Goal: Transaction & Acquisition: Purchase product/service

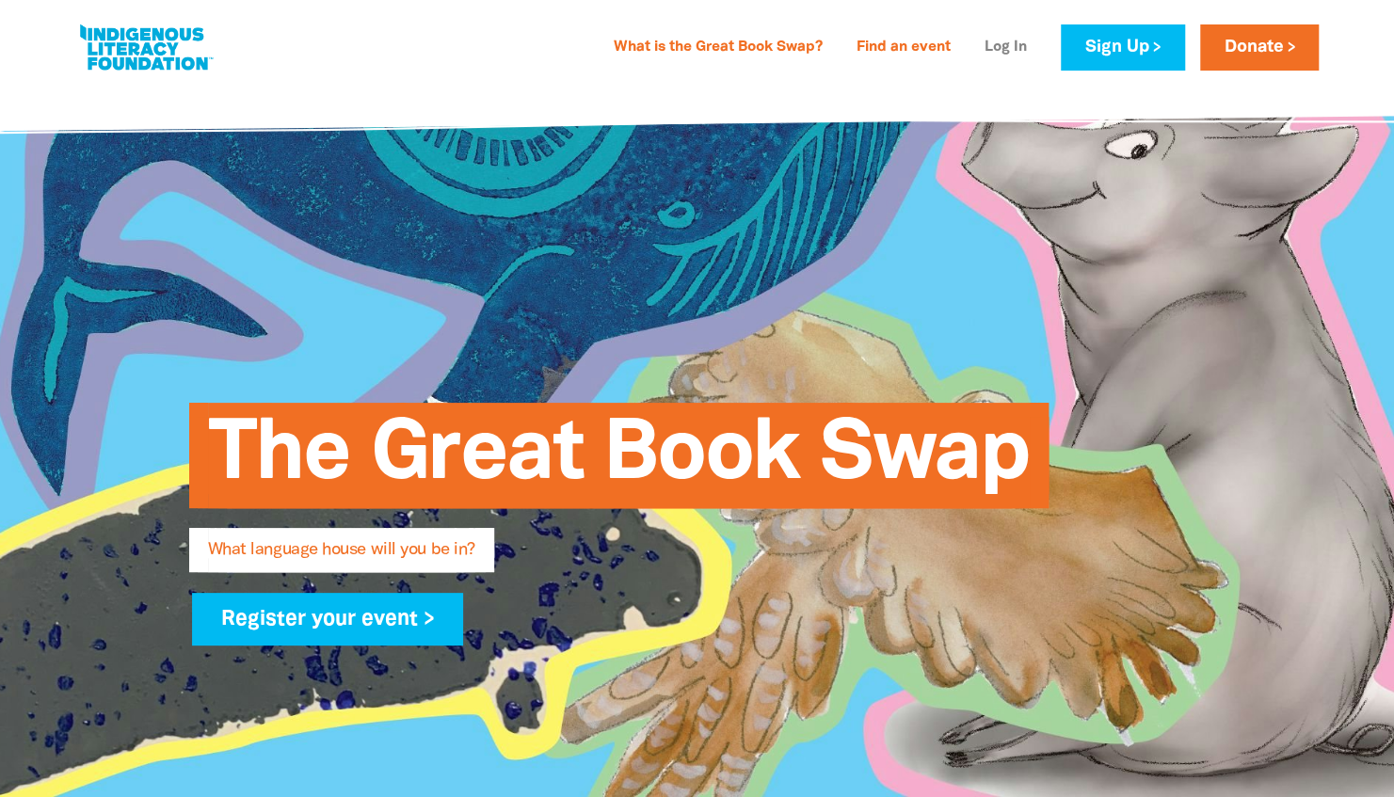
click at [1003, 49] on link "Log In" at bounding box center [1006, 48] width 65 height 30
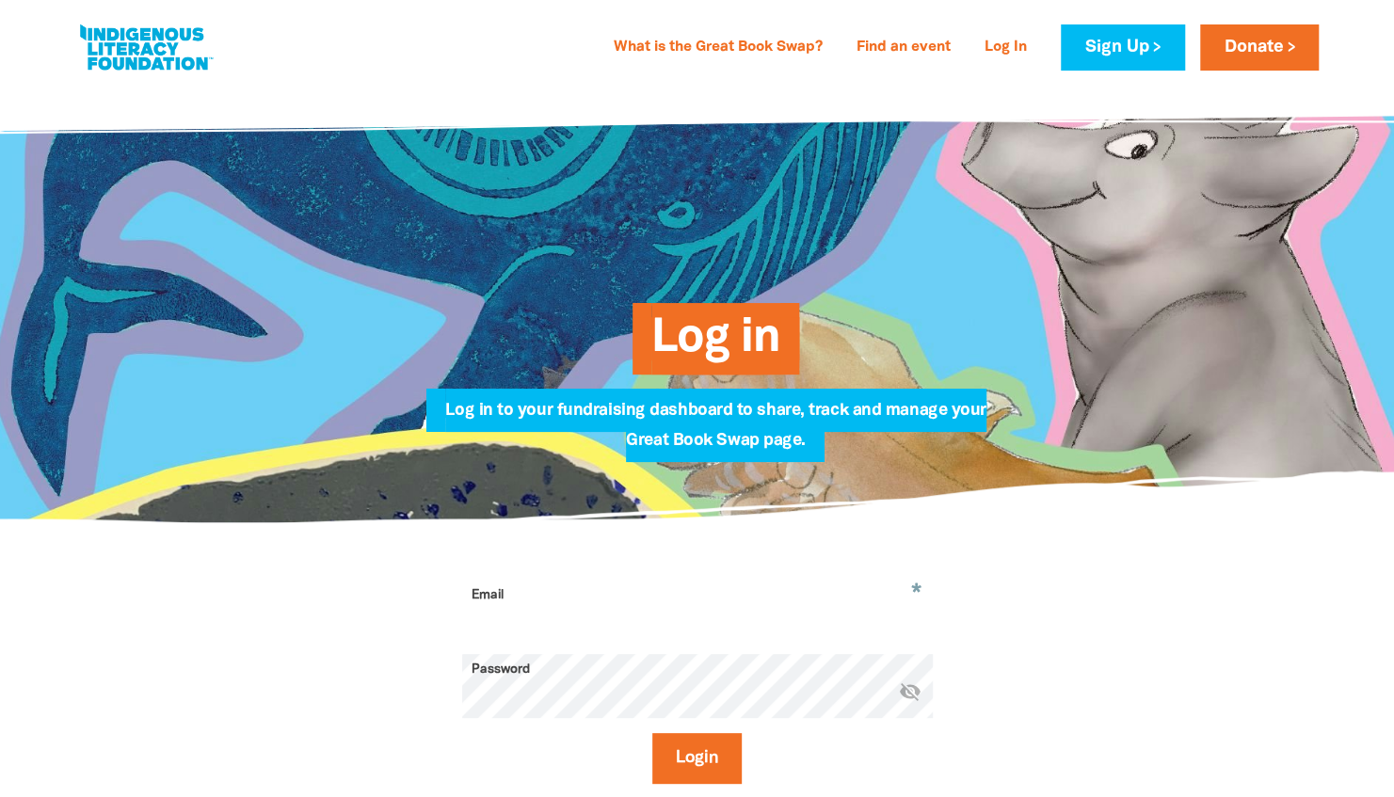
type input "[EMAIL_ADDRESS][PERSON_NAME][DOMAIN_NAME]"
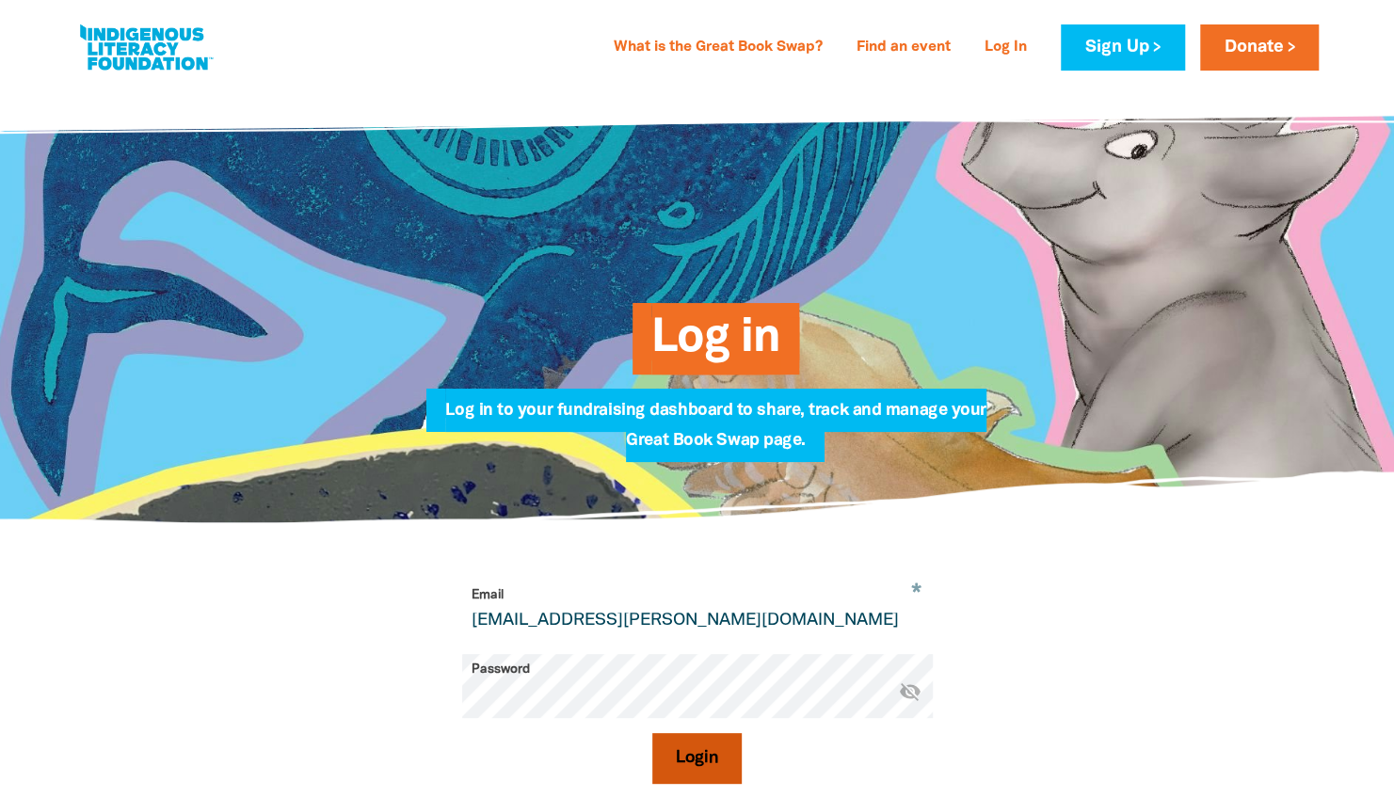
click at [707, 764] on button "Login" at bounding box center [696, 758] width 89 height 51
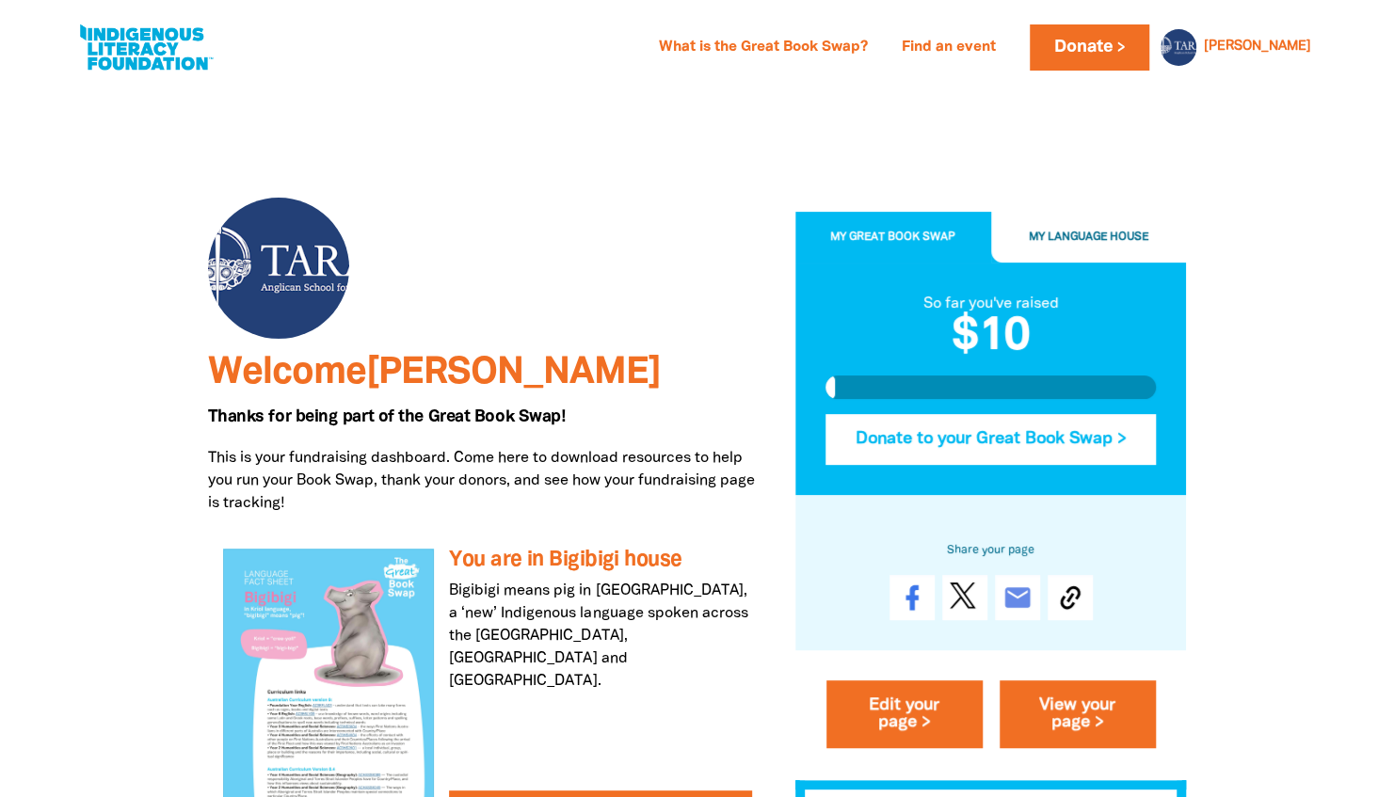
click at [1096, 425] on button "Donate to your Great Book Swap >" at bounding box center [991, 439] width 331 height 51
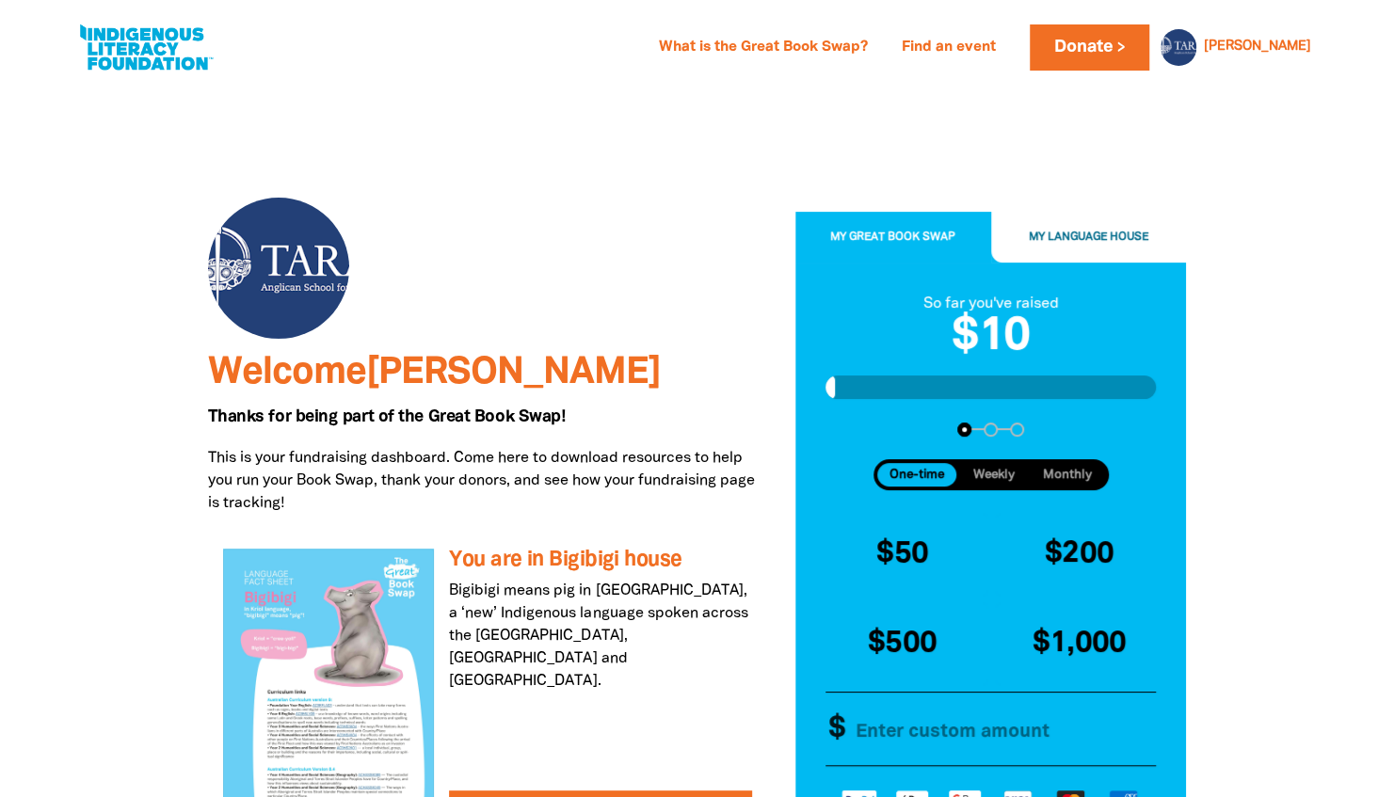
click at [904, 741] on input "Other Amount" at bounding box center [1001, 730] width 324 height 72
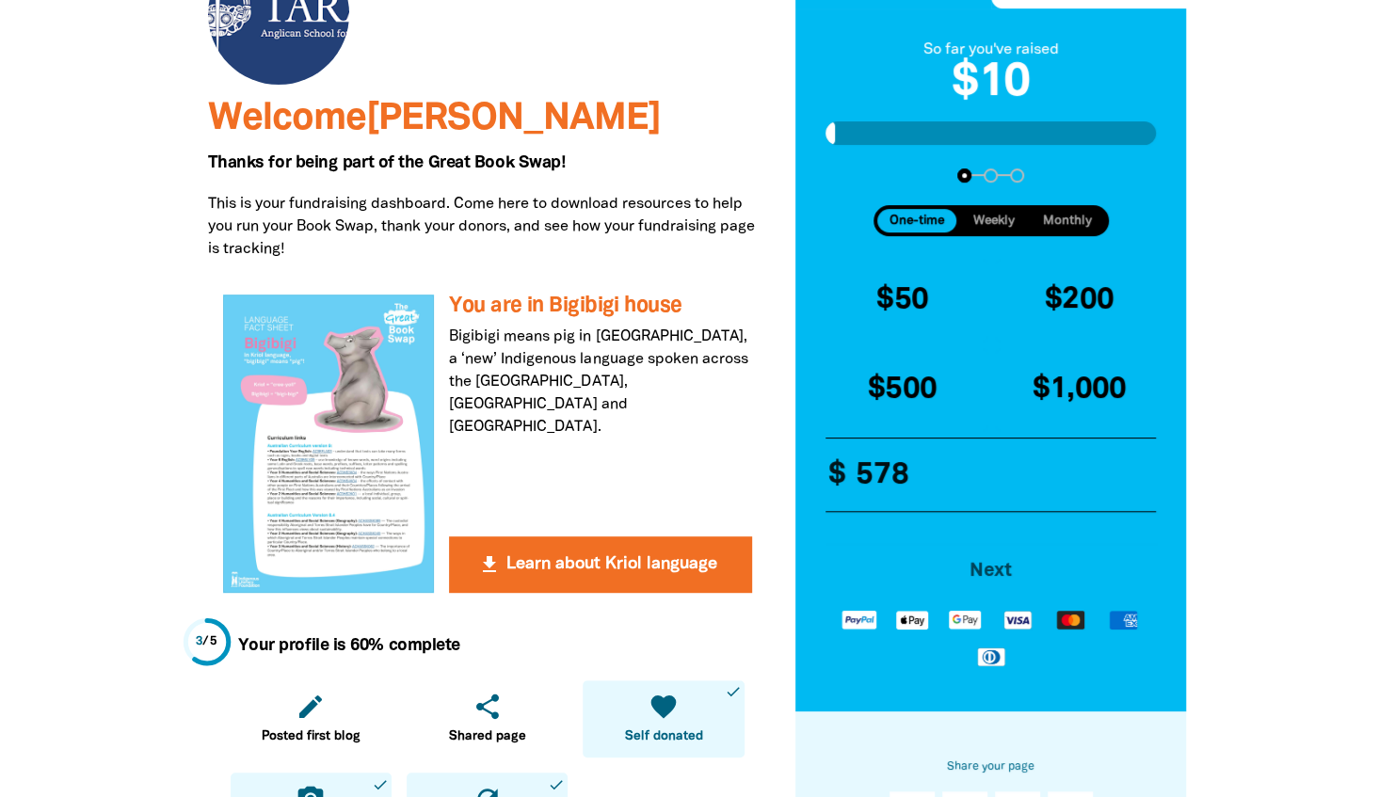
scroll to position [275, 0]
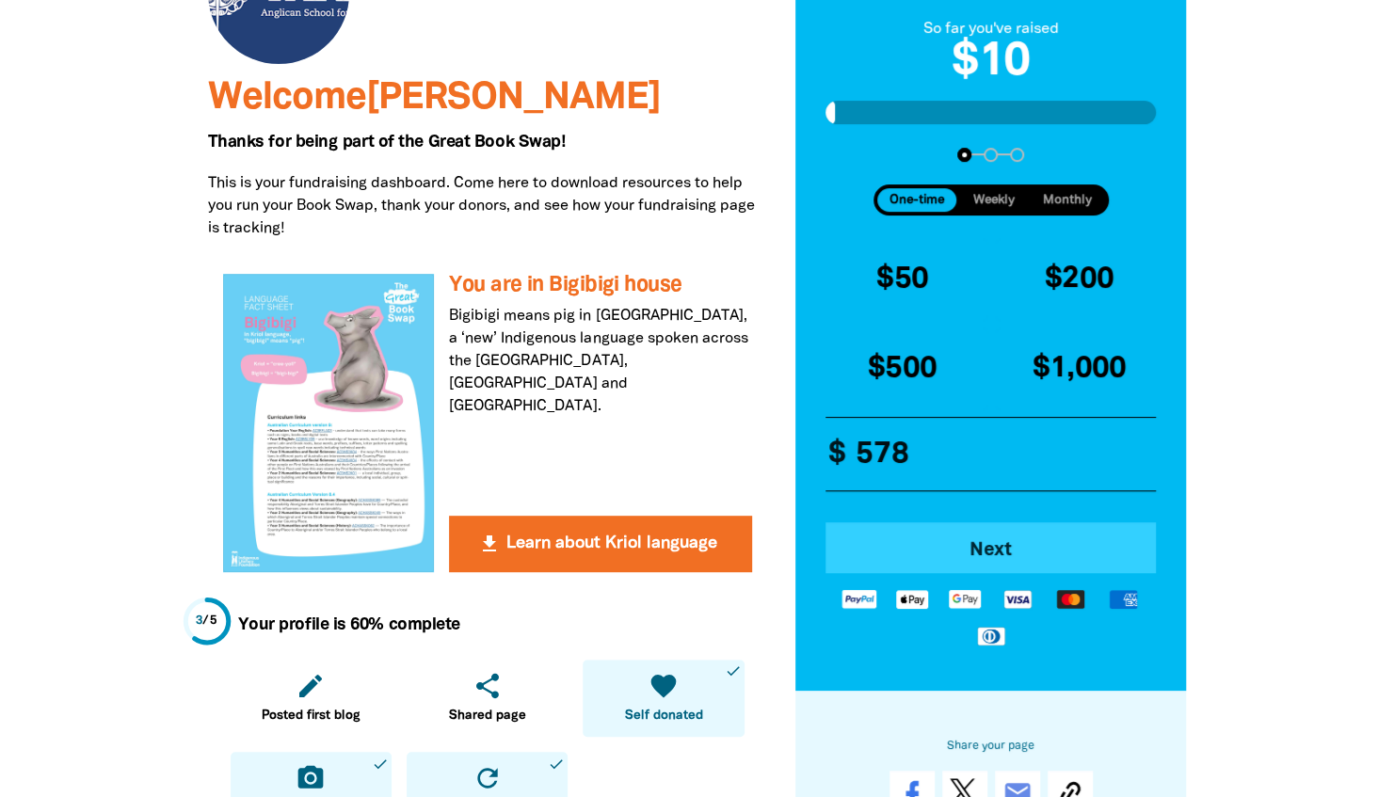
type input "578"
click at [983, 537] on button "Next" at bounding box center [991, 548] width 331 height 51
select select "AU"
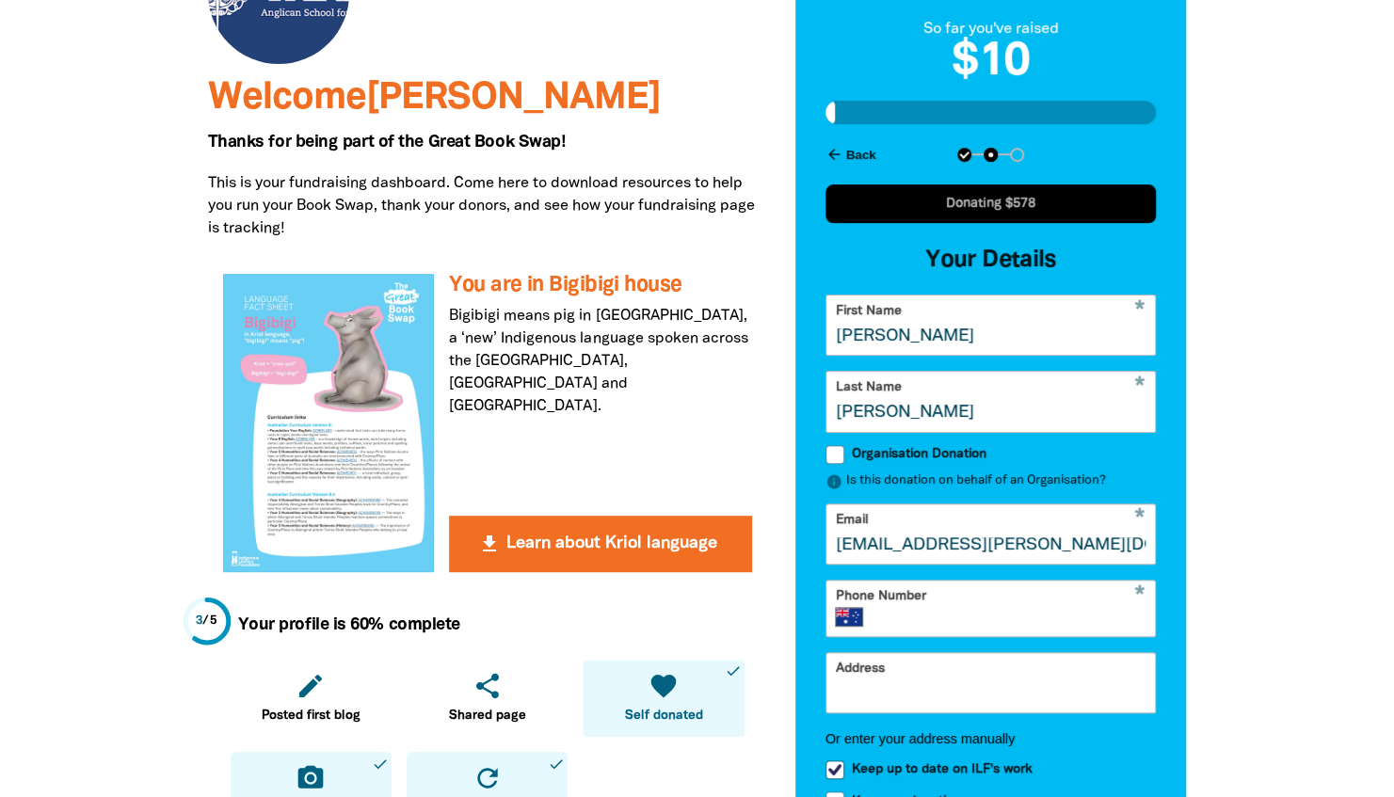
click at [838, 461] on input "Organisation Donation" at bounding box center [835, 454] width 19 height 19
checkbox input "true"
select select "AU"
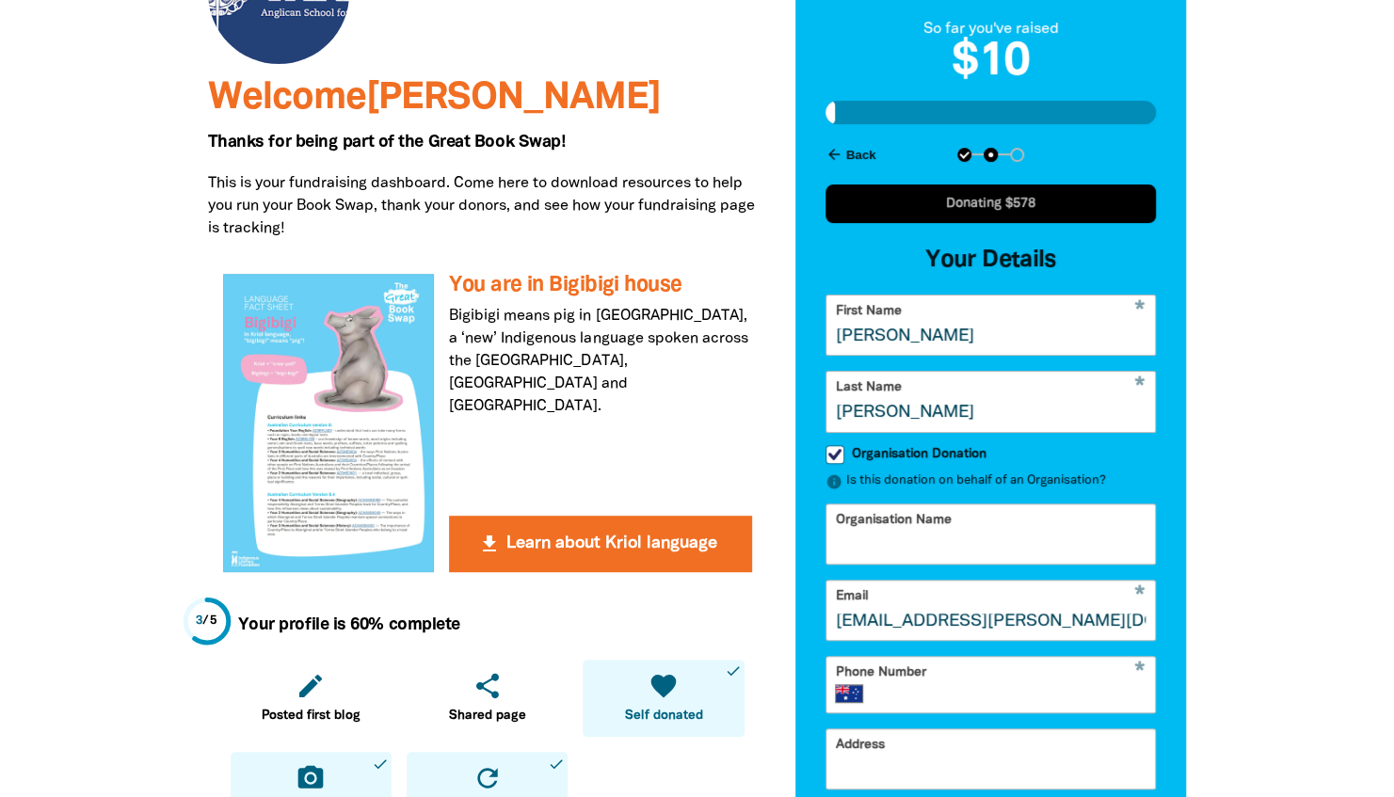
click at [966, 556] on input "Organisation Name" at bounding box center [992, 534] width 330 height 59
type input "Tara Anglican School for Girls"
click at [1011, 703] on input "Phone Number" at bounding box center [1013, 693] width 266 height 19
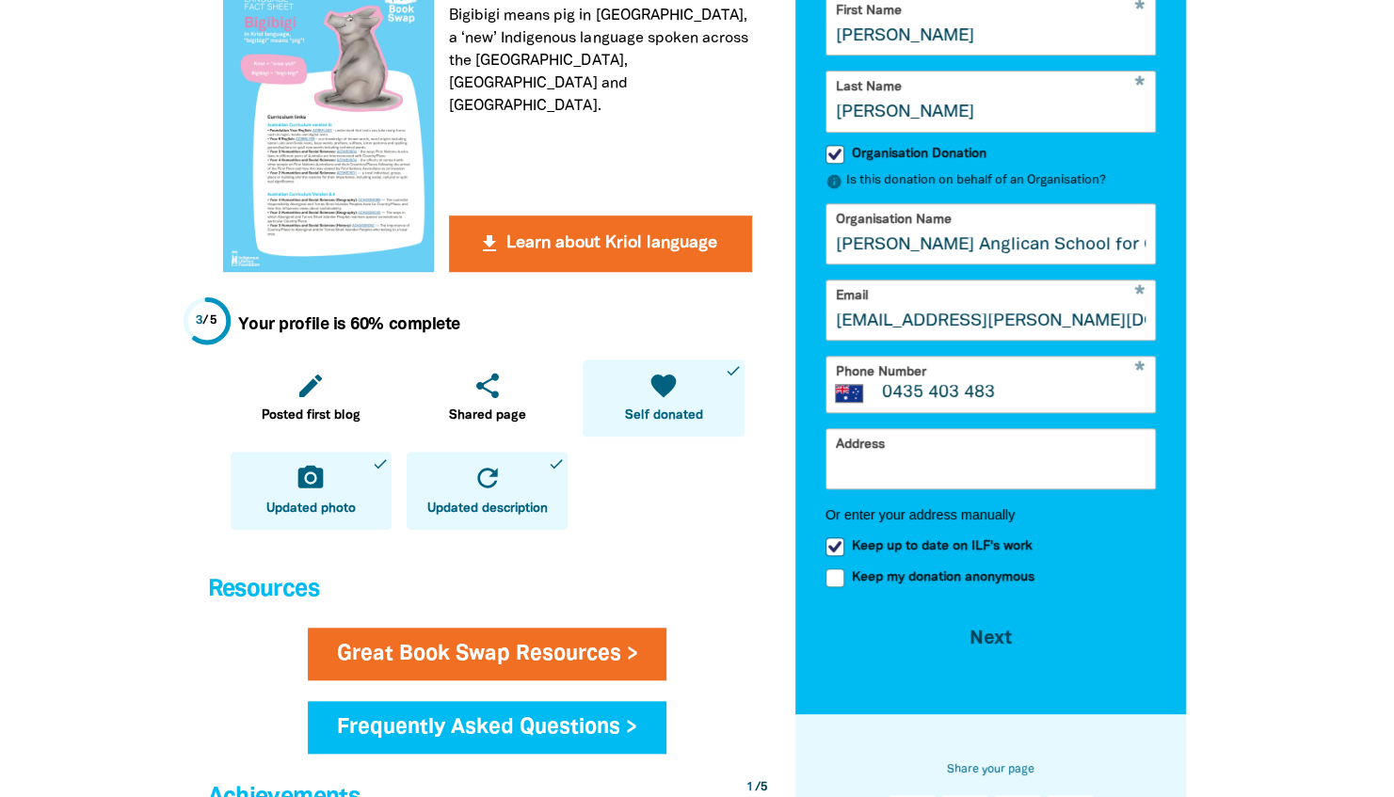
scroll to position [578, 0]
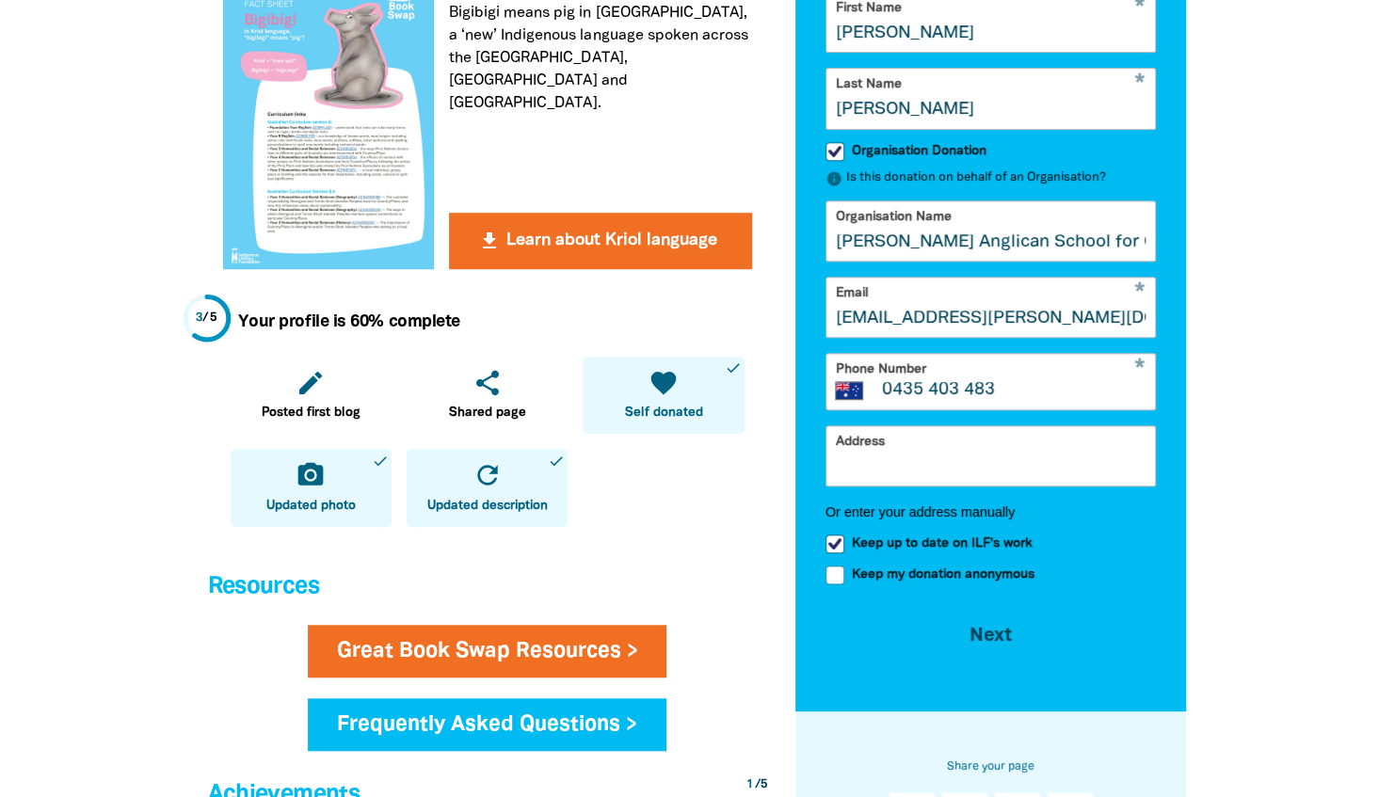
type input "0435 403 483"
click at [968, 472] on input "Address" at bounding box center [992, 456] width 330 height 59
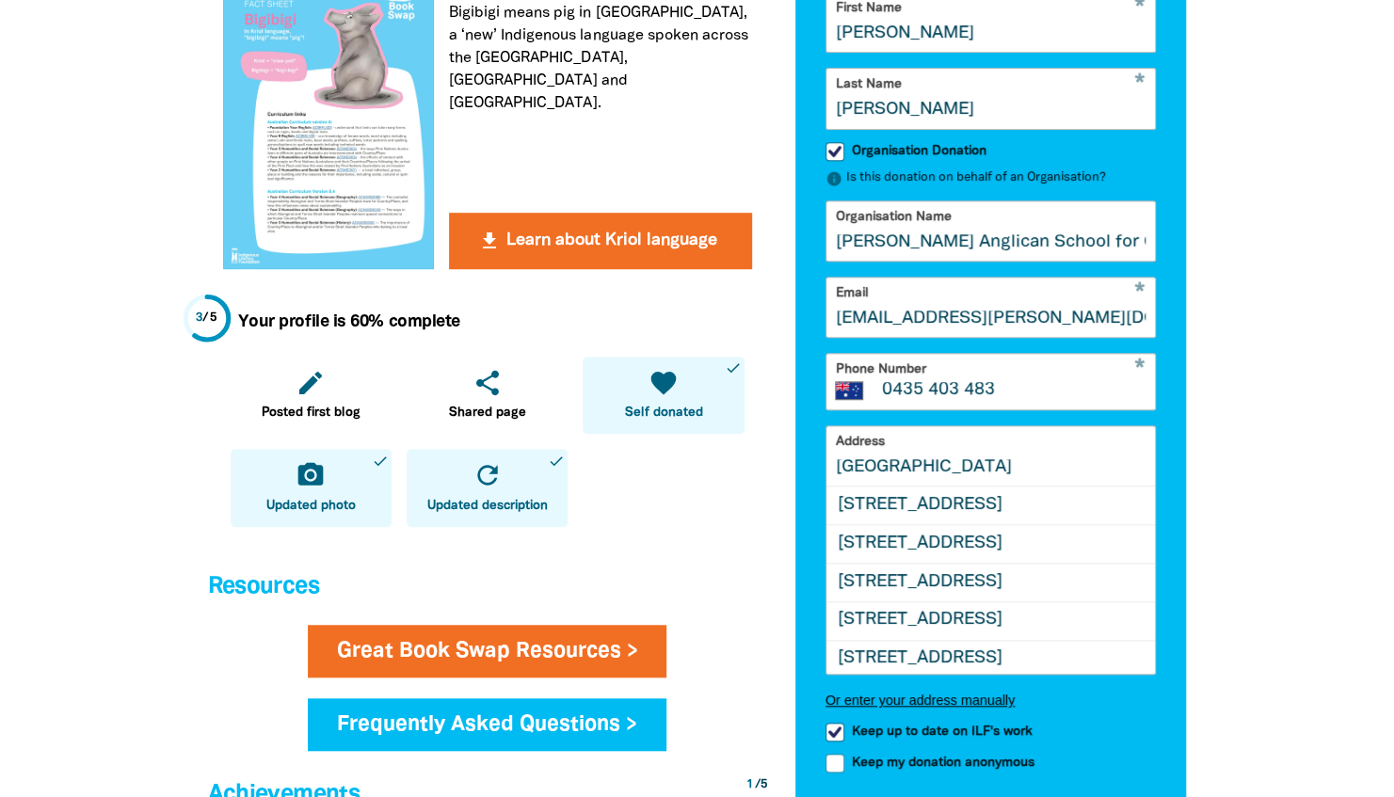
scroll to position [35, 0]
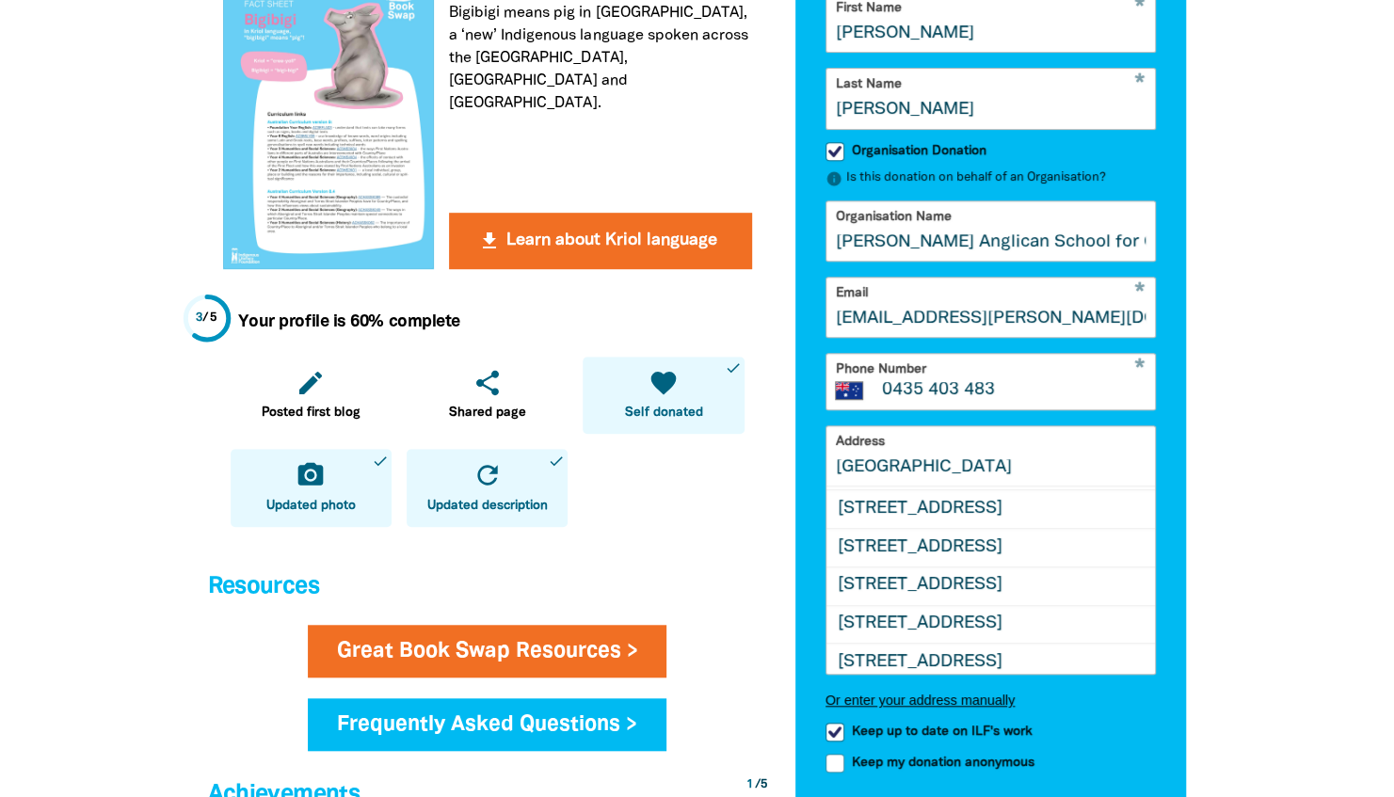
click at [963, 721] on div "My Great Book Swap My Language House So far you've raised $10 arrow_back Back S…" at bounding box center [992, 403] width 392 height 1567
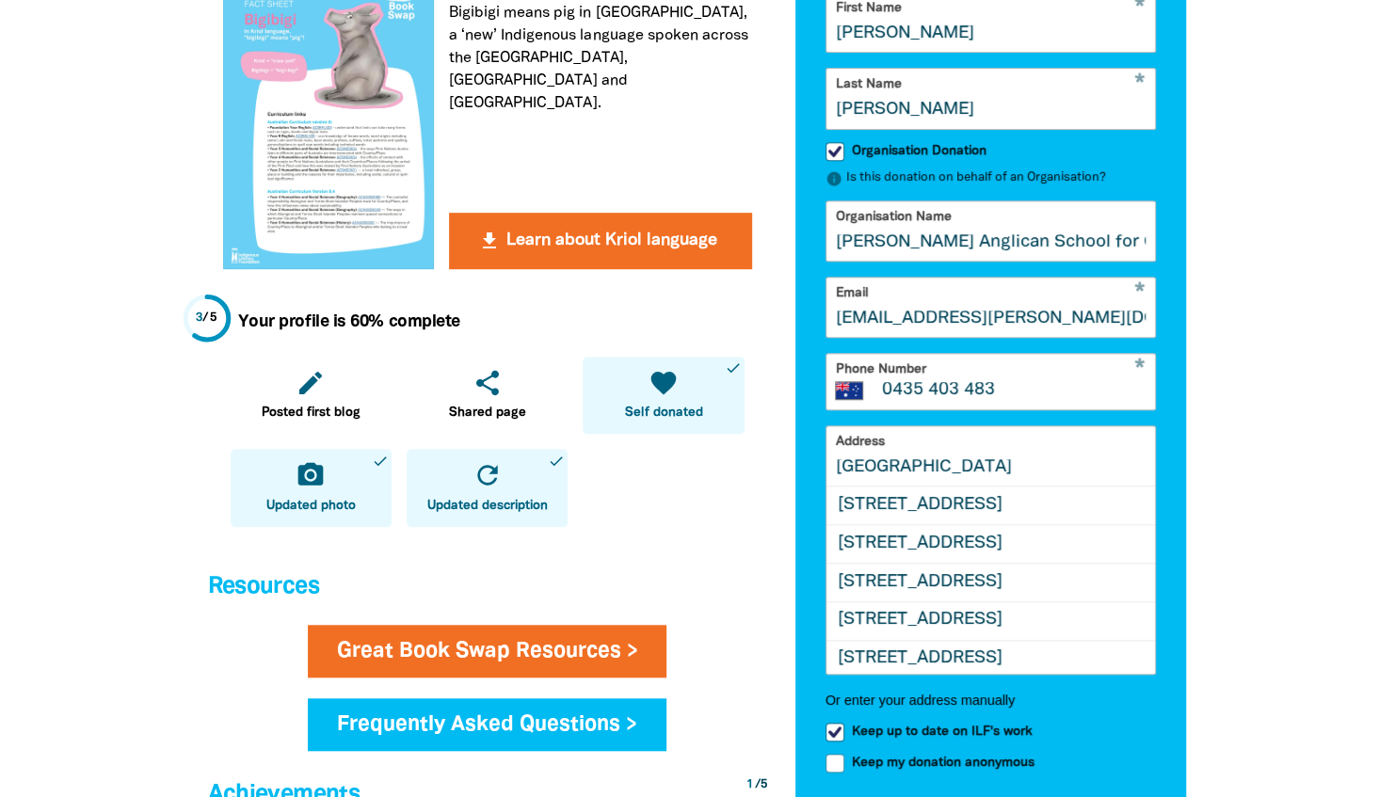
click at [1043, 486] on input "Masons Drive North" at bounding box center [992, 456] width 330 height 59
type input "Masons Drive North Parramatta"
click at [1219, 493] on div at bounding box center [697, 618] width 1394 height 2223
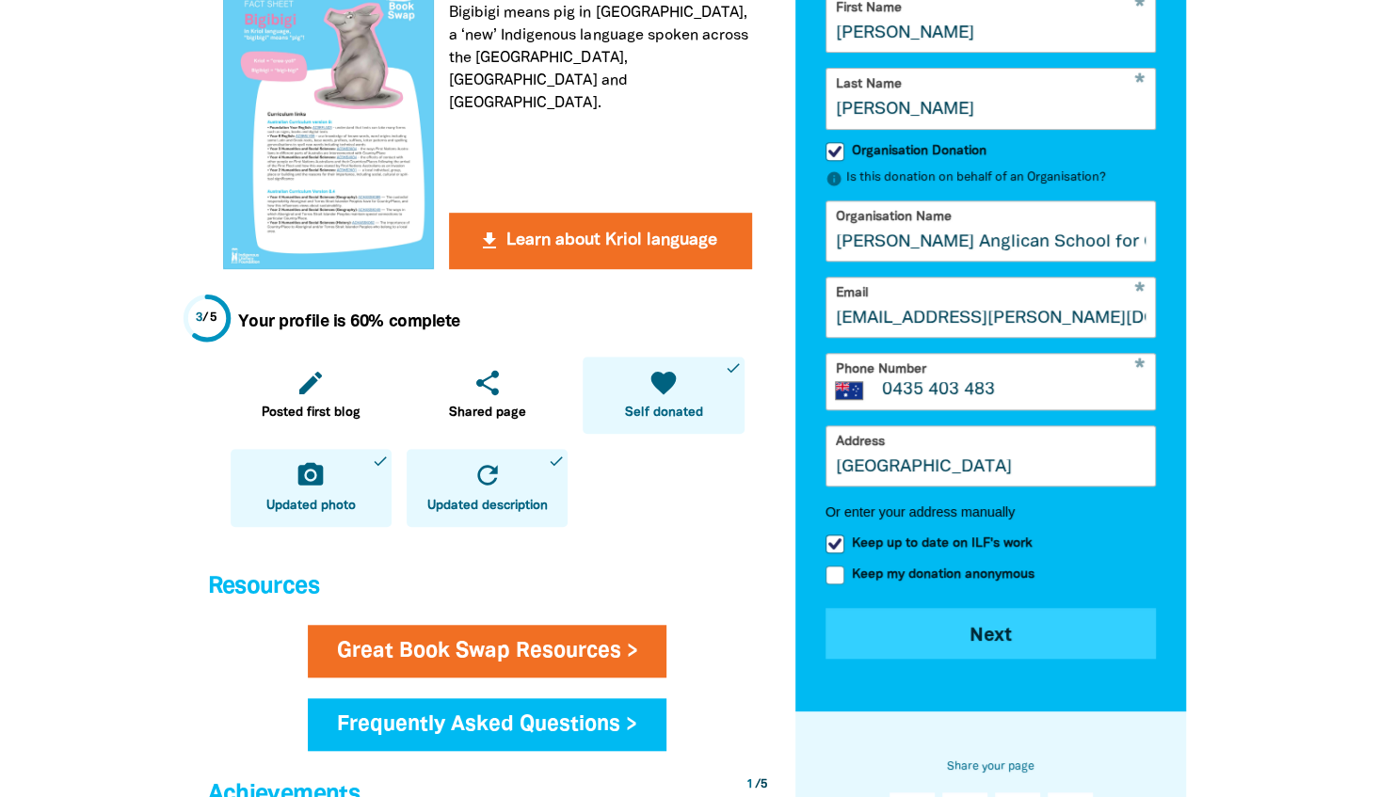
click at [1002, 653] on button "Next chevron_right" at bounding box center [991, 633] width 331 height 51
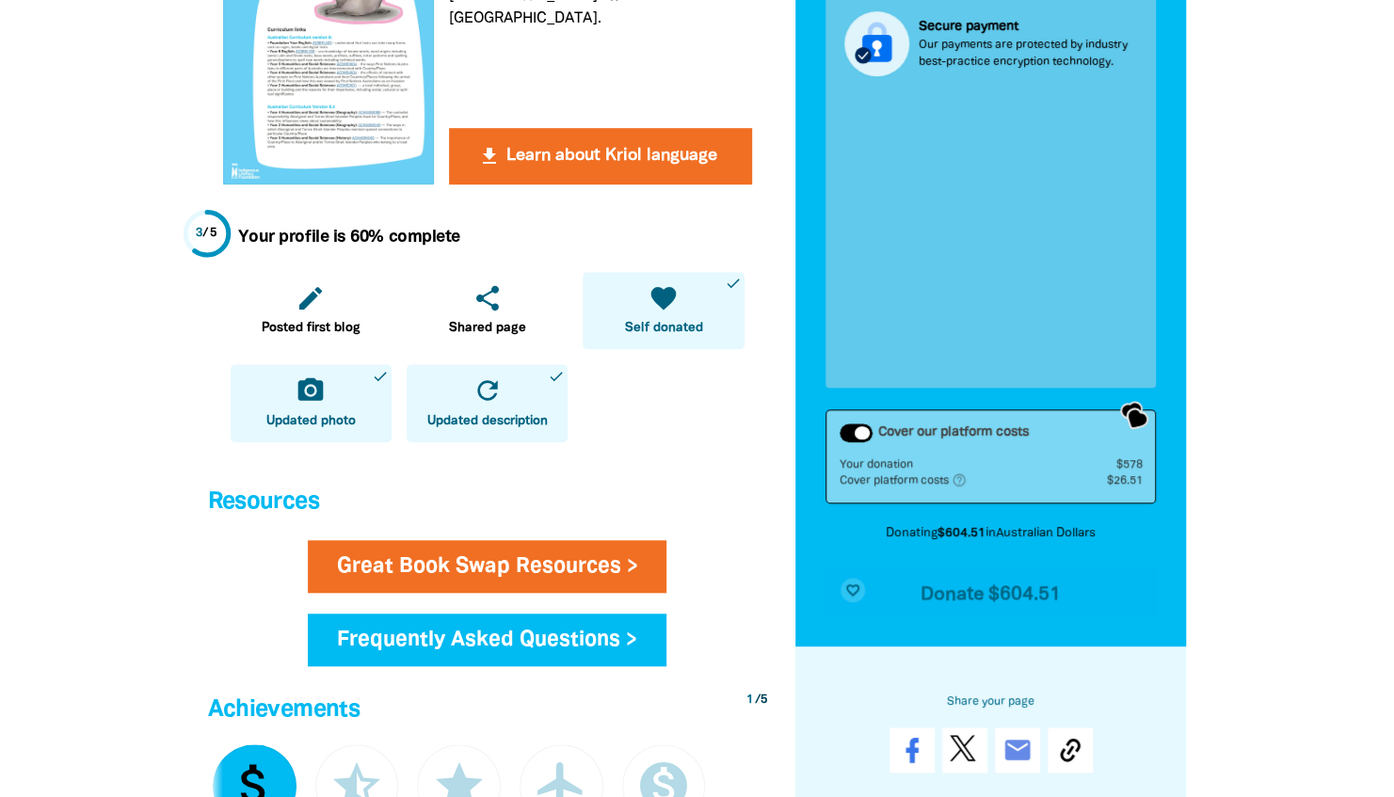
scroll to position [668, 0]
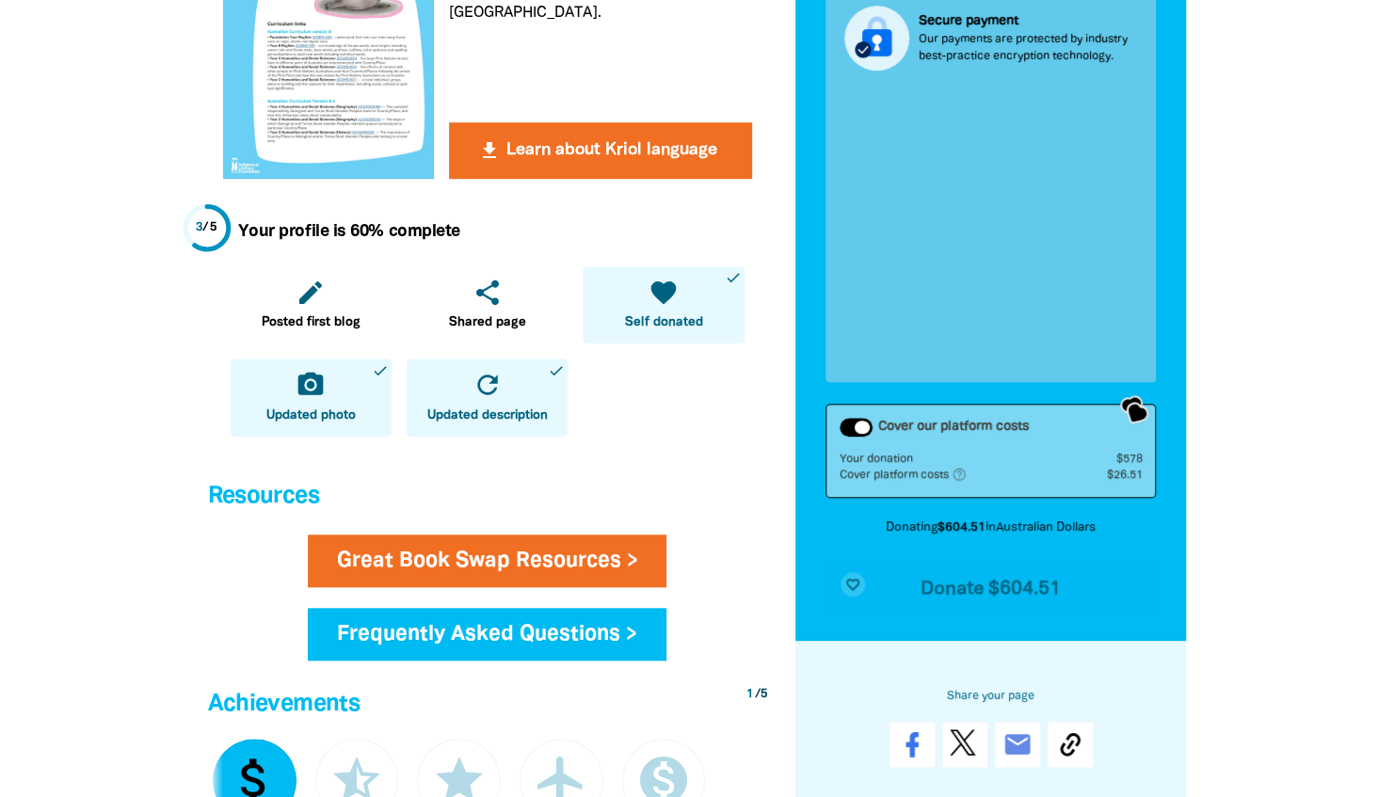
click at [851, 429] on div "Cover our platform costs" at bounding box center [856, 427] width 33 height 19
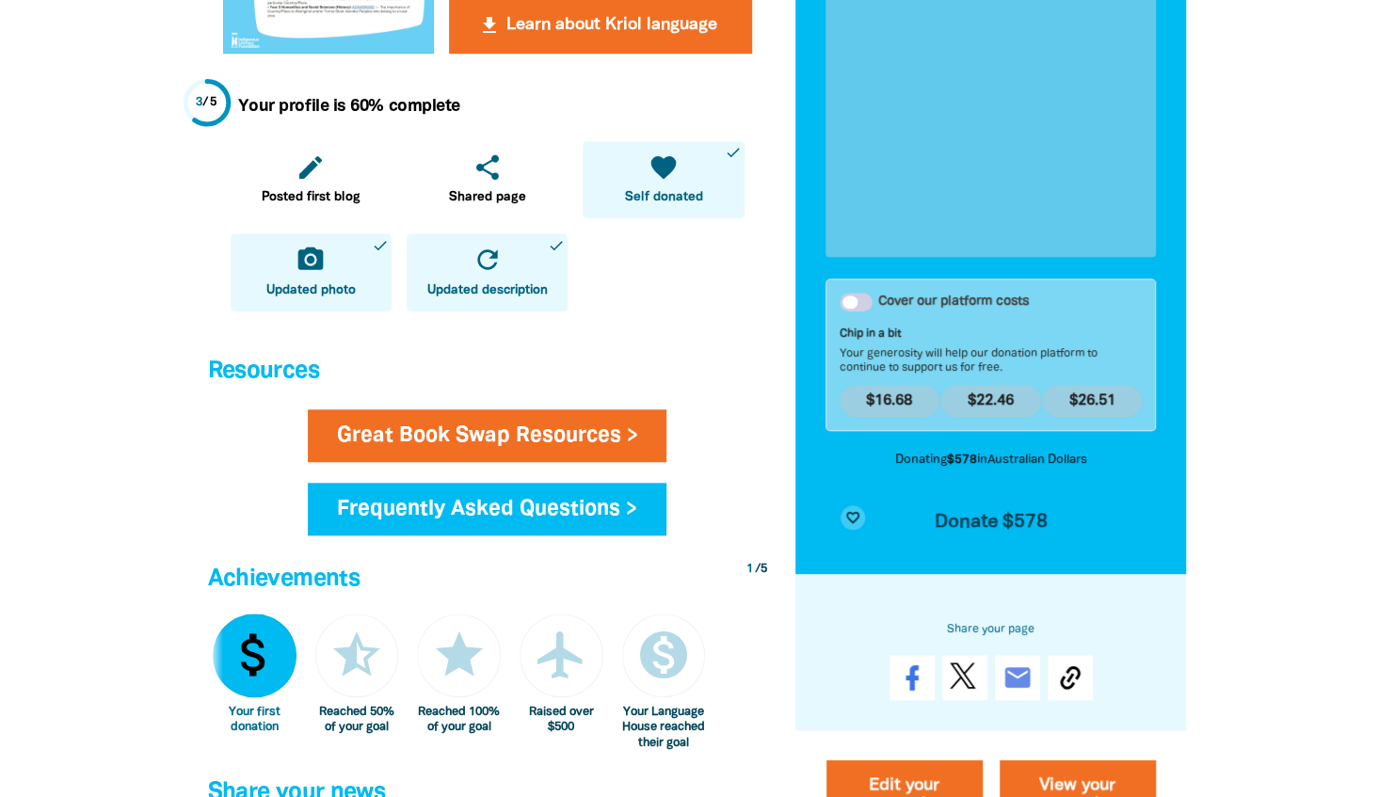
scroll to position [821, 0]
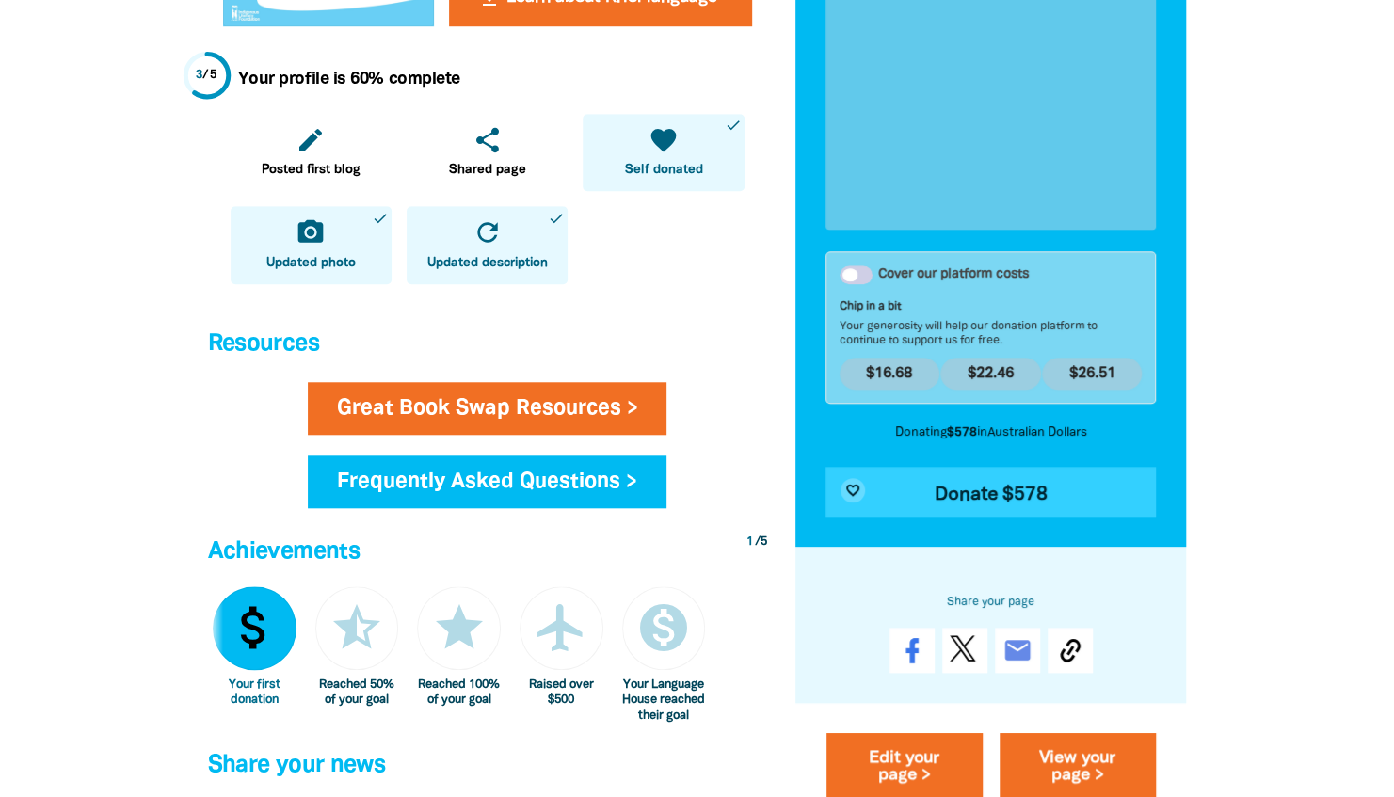
click at [1042, 499] on span "Donate $578" at bounding box center [991, 495] width 113 height 19
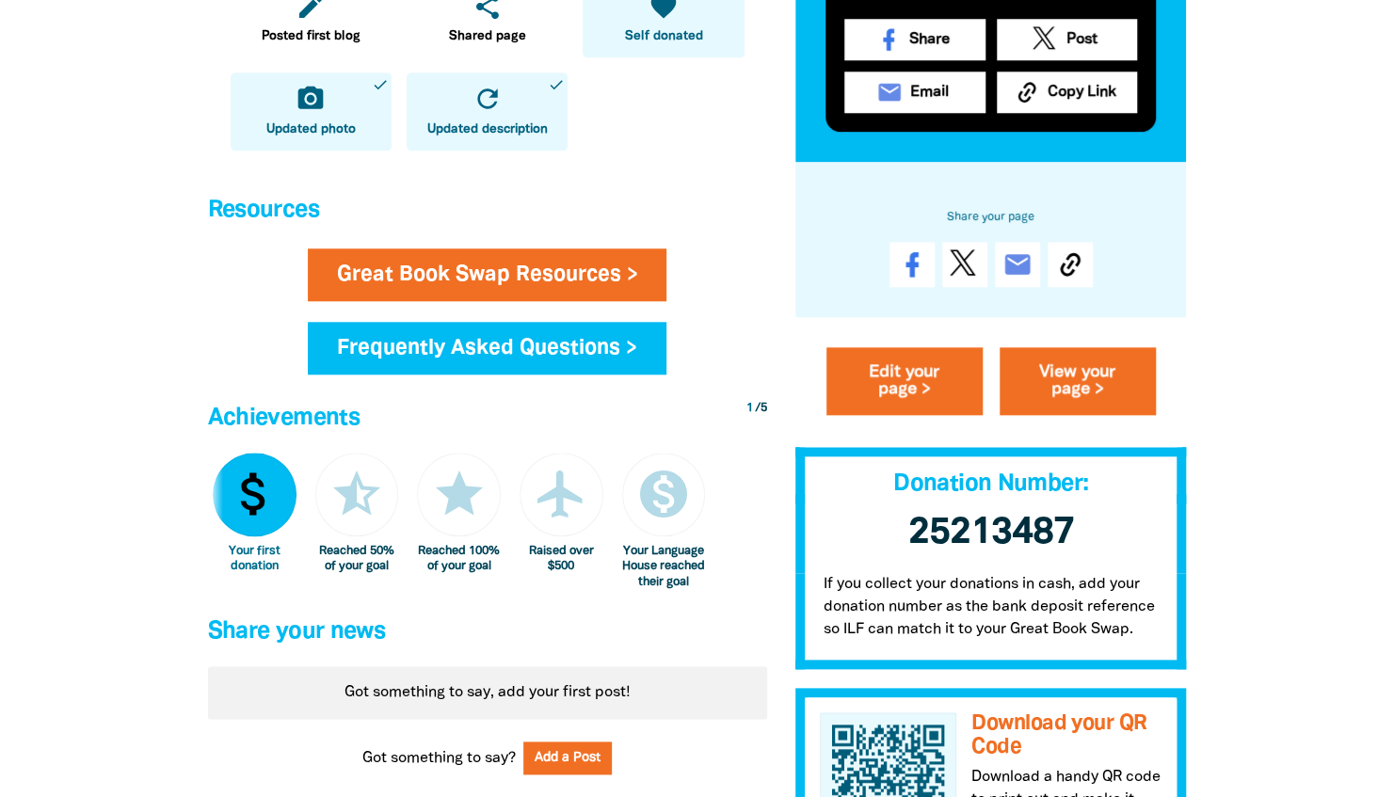
scroll to position [958, 0]
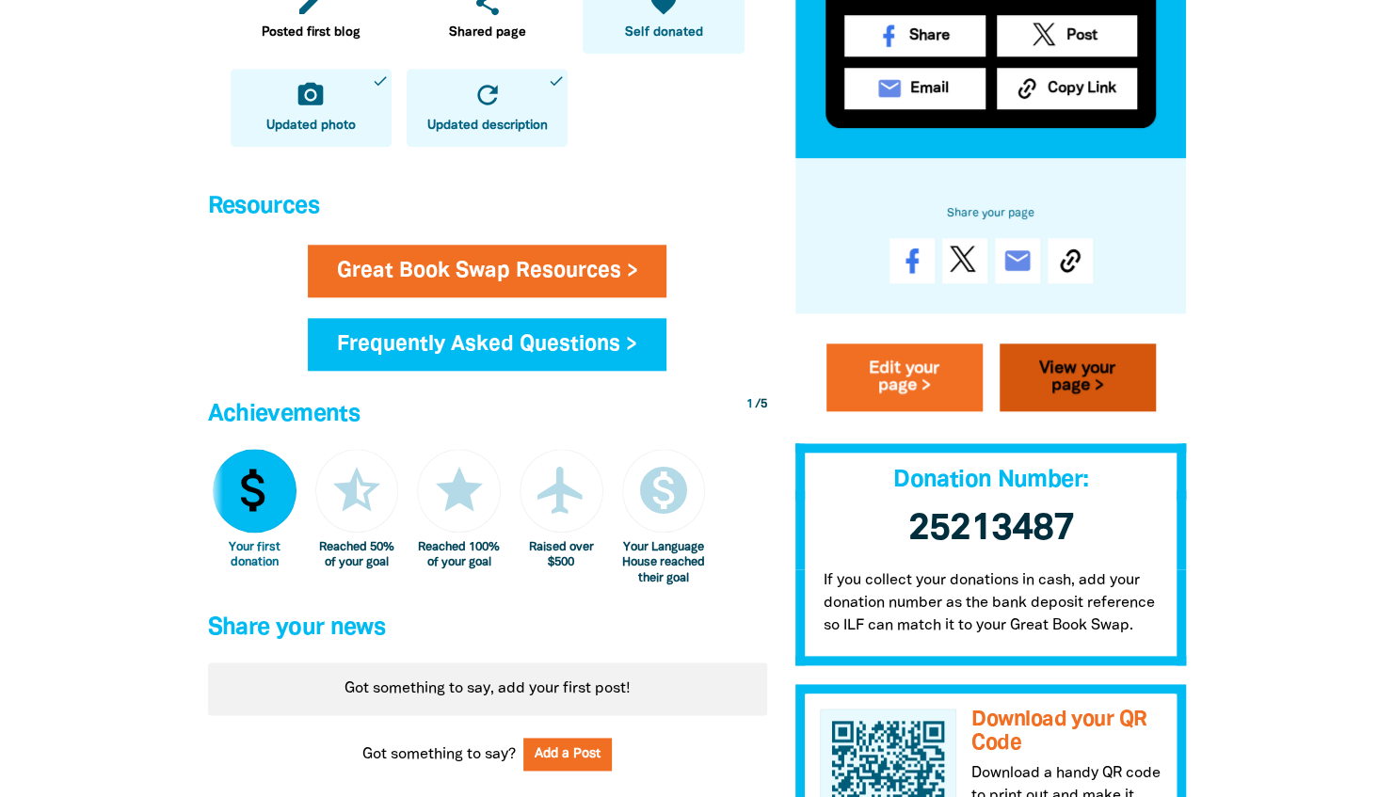
click at [1070, 373] on link "View your page >" at bounding box center [1078, 379] width 156 height 68
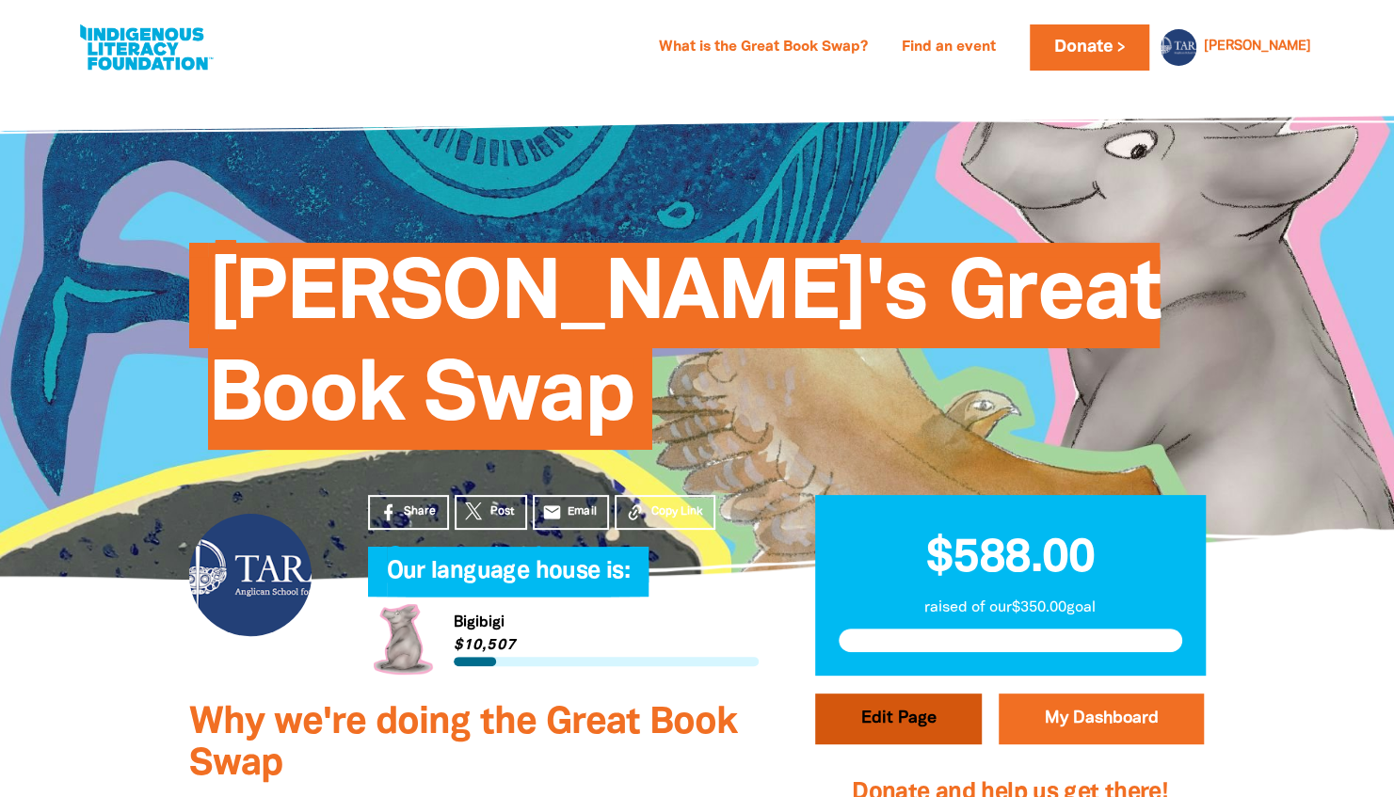
click at [896, 694] on button "Edit Page" at bounding box center [898, 719] width 167 height 51
select select "NSW"
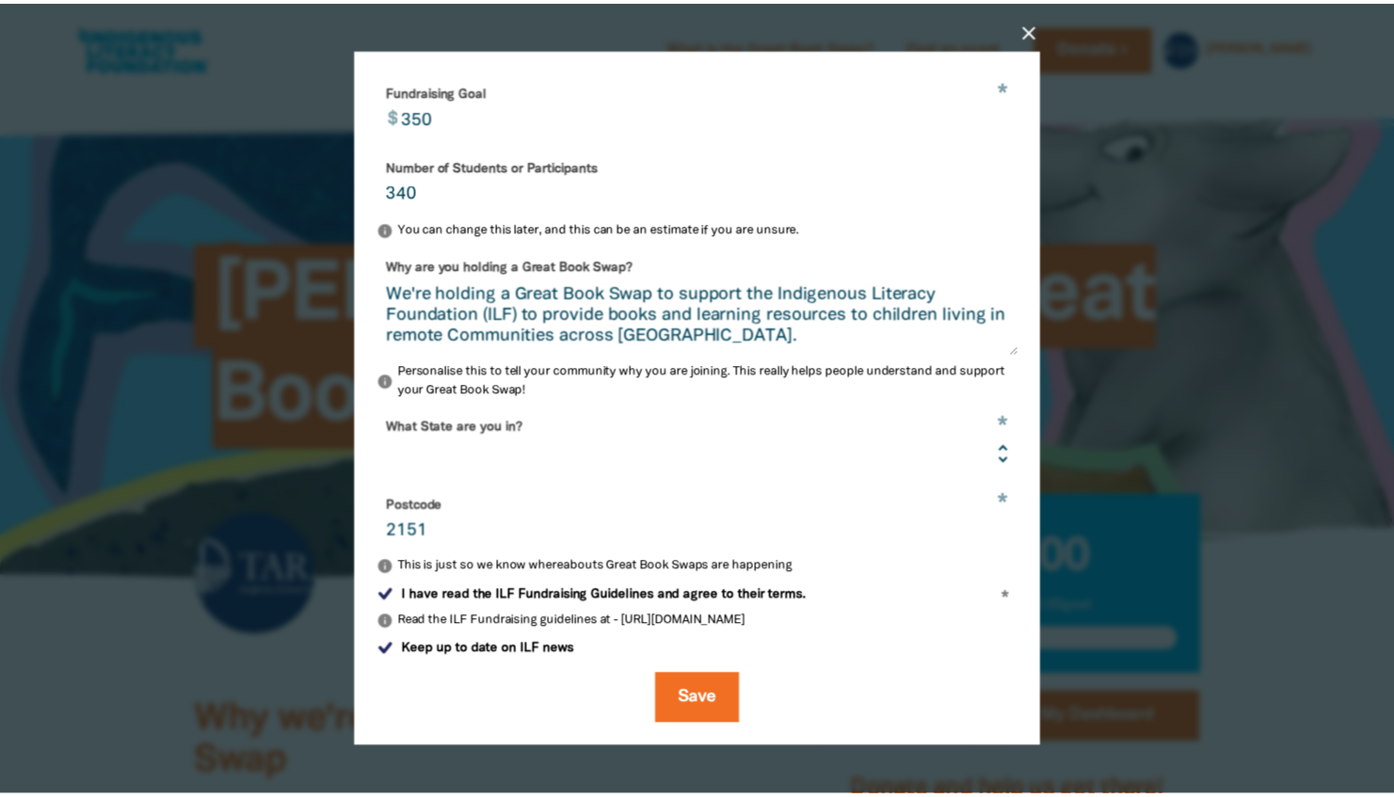
scroll to position [567, 0]
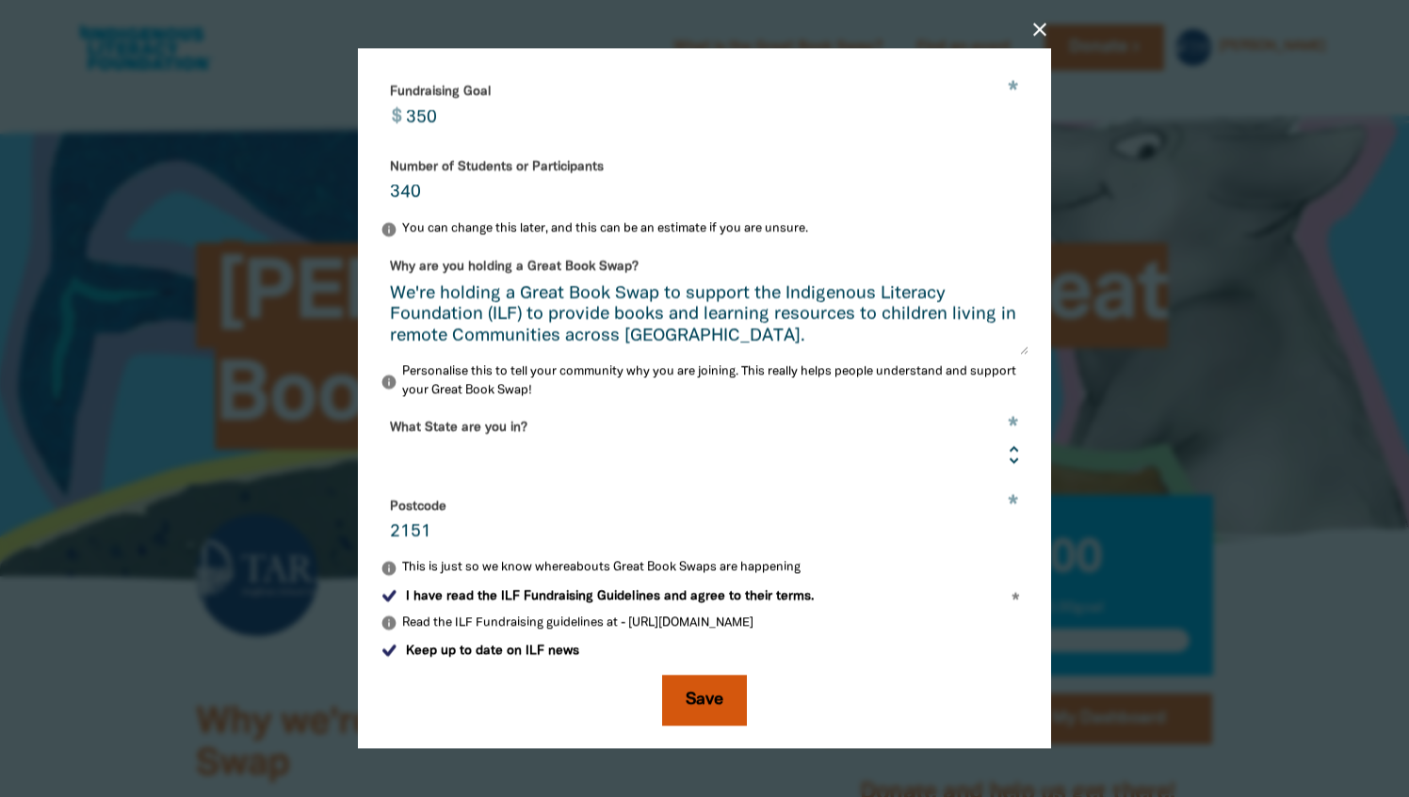
click at [710, 684] on button "Save" at bounding box center [704, 701] width 85 height 51
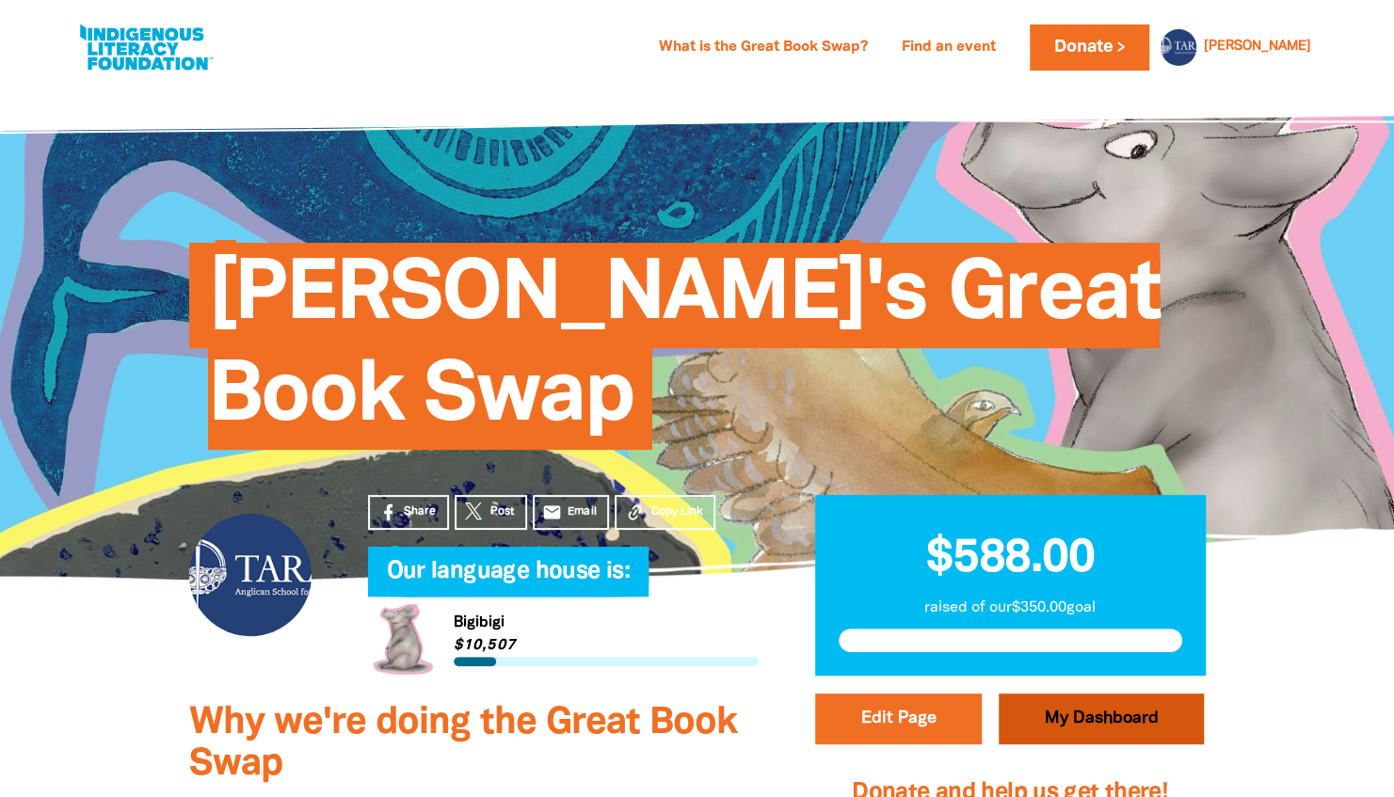
click at [1094, 694] on link "My Dashboard" at bounding box center [1101, 719] width 205 height 51
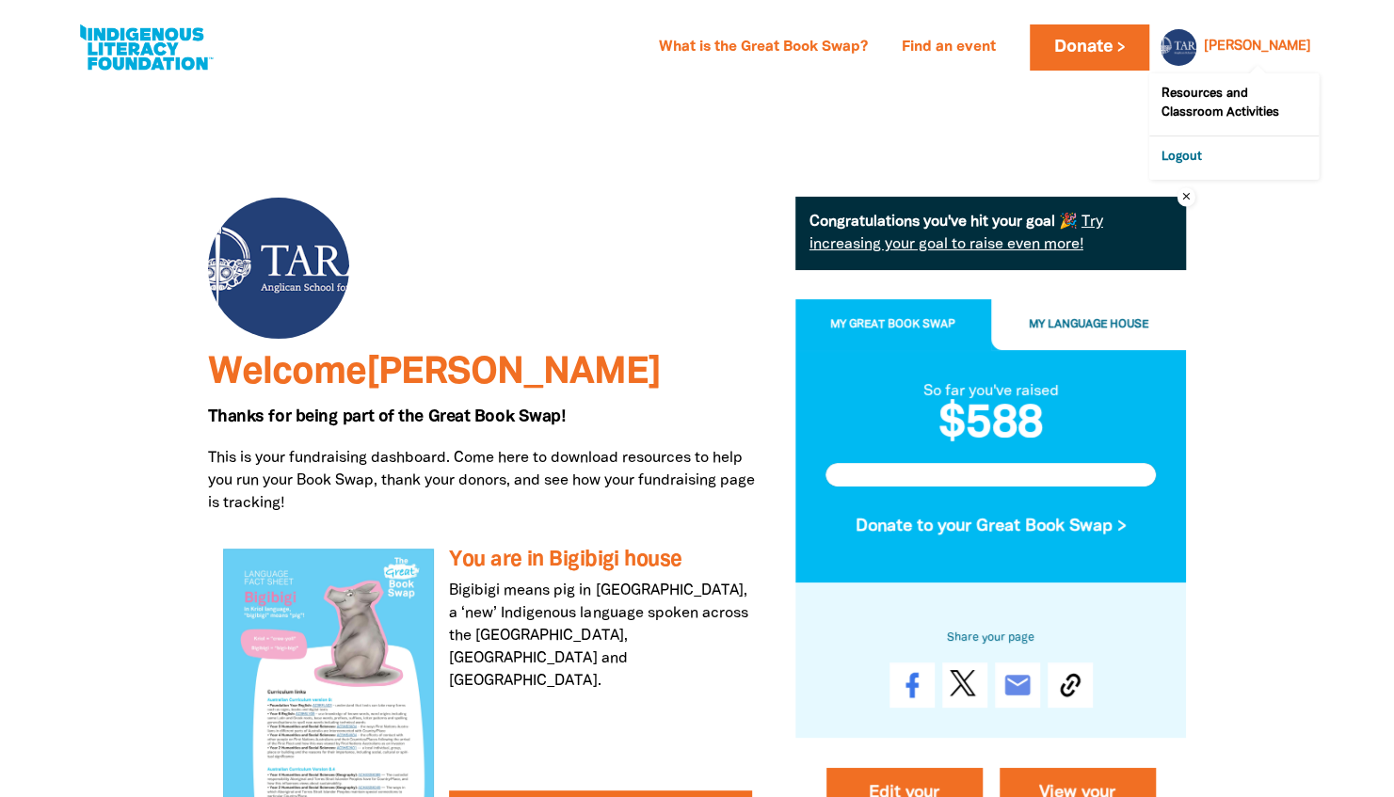
click at [1217, 163] on link "Logout" at bounding box center [1234, 158] width 169 height 43
